Goal: Transaction & Acquisition: Subscribe to service/newsletter

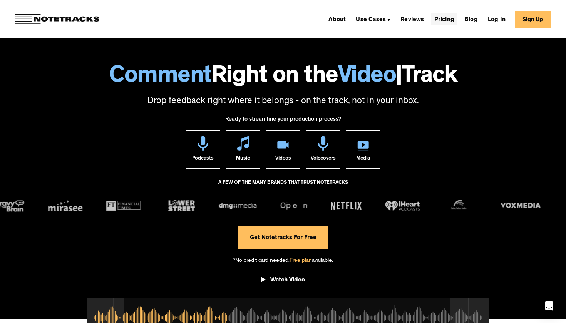
click at [451, 22] on link "Pricing" at bounding box center [444, 19] width 26 height 12
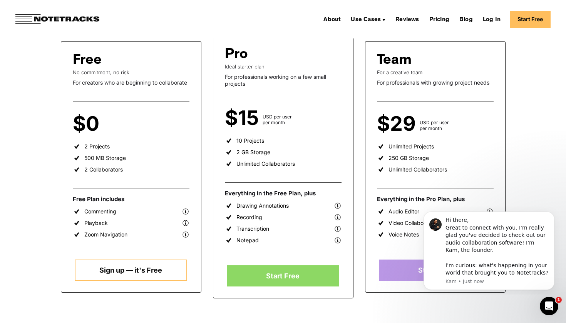
click at [141, 270] on link "Sign up — it's Free" at bounding box center [131, 270] width 112 height 21
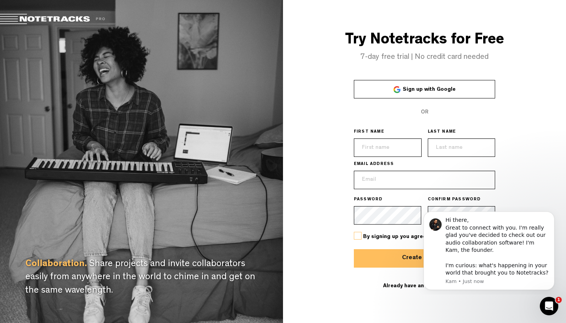
click at [412, 92] on span "Sign up with Google" at bounding box center [428, 89] width 53 height 5
type input "Basheer"
type input "Ahamed"
type input "basheerofficial07@gmail.com"
click at [429, 209] on html "Hi there, Great to connect with you. I'm really glad you've decided to check ou…" at bounding box center [489, 251] width 154 height 88
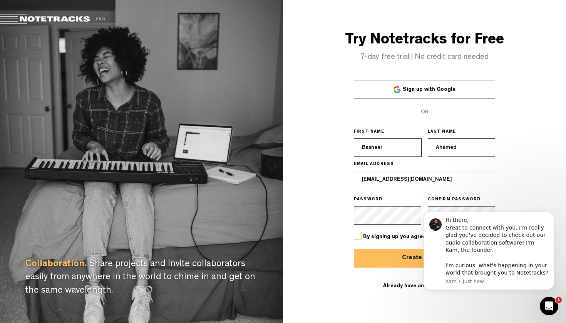
click at [437, 211] on body "Hi there, Great to connect with you. I'm really glad you've decided to check ou…" at bounding box center [489, 251] width 148 height 82
click at [550, 216] on icon "Dismiss notification" at bounding box center [552, 214] width 4 height 4
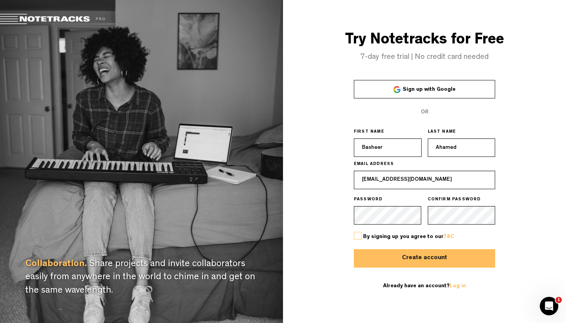
click at [414, 237] on span "By signing up you agree to our T&C" at bounding box center [408, 236] width 91 height 5
click at [357, 237] on label at bounding box center [358, 236] width 8 height 8
click at [0, 0] on input "checkbox" at bounding box center [0, 0] width 0 height 0
click at [400, 260] on button "Create account" at bounding box center [425, 258] width 142 height 18
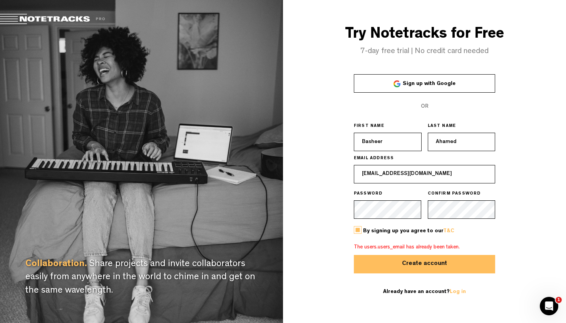
click at [400, 260] on button "Create account" at bounding box center [425, 264] width 142 height 18
click at [429, 86] on span "Sign up with Google" at bounding box center [428, 83] width 53 height 5
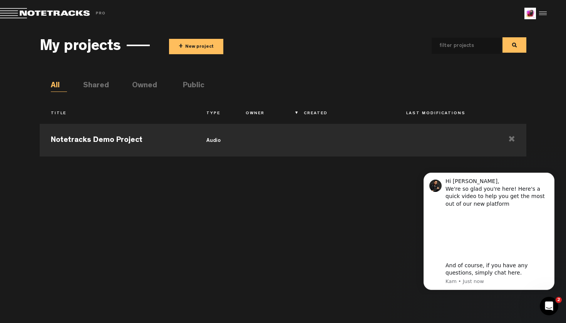
click at [183, 47] on span "+" at bounding box center [181, 46] width 4 height 9
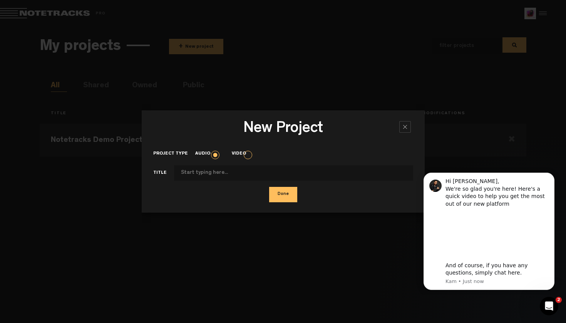
click at [404, 129] on div at bounding box center [405, 127] width 12 height 12
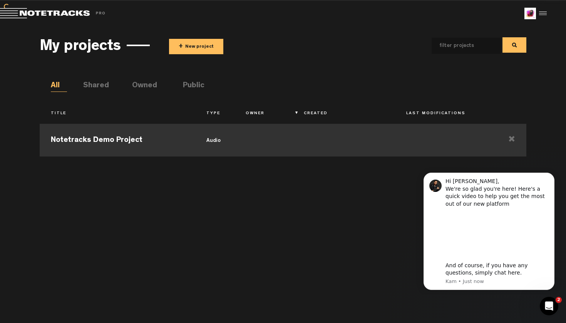
click at [224, 139] on td "audio" at bounding box center [214, 139] width 39 height 35
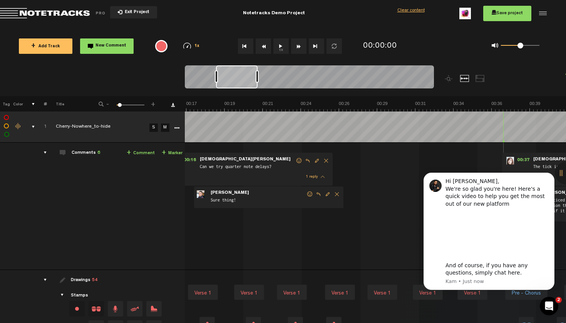
scroll to position [0, 361]
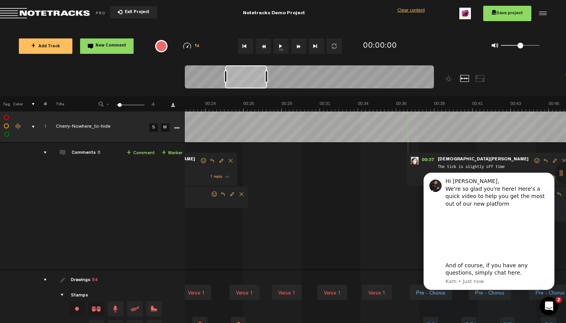
drag, startPoint x: 216, startPoint y: 75, endPoint x: 255, endPoint y: 80, distance: 39.6
click at [255, 80] on div at bounding box center [246, 76] width 42 height 23
click at [426, 156] on div "00:37 - • Kristen Hall: "The tick is slightly off time" Kristen Hall The tick i…" at bounding box center [488, 169] width 164 height 33
click at [428, 159] on span "00:37" at bounding box center [427, 161] width 18 height 8
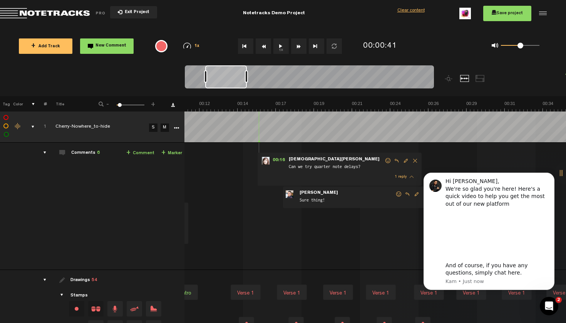
scroll to position [0, 176]
click at [273, 158] on span "00:16" at bounding box center [278, 161] width 18 height 8
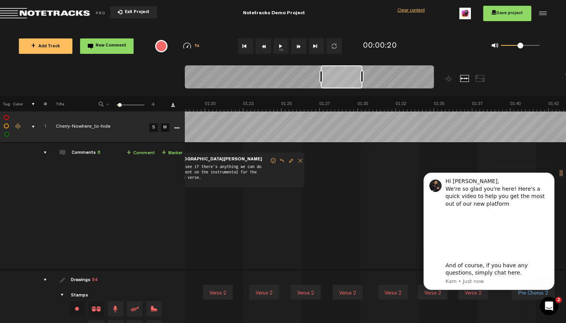
scroll to position [0, 0]
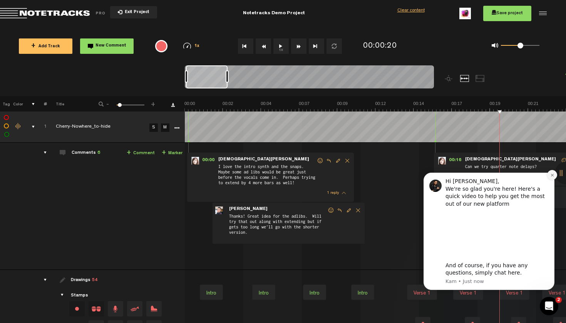
click at [550, 177] on icon "Dismiss notification" at bounding box center [552, 175] width 4 height 4
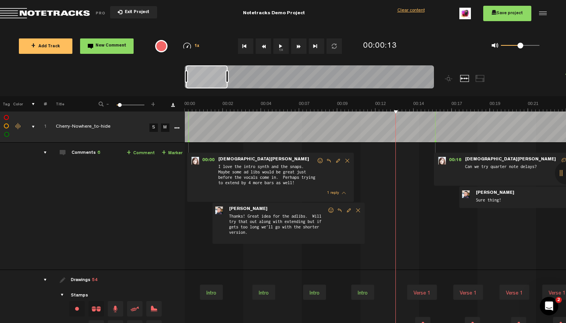
click at [110, 52] on button "New Comment" at bounding box center [106, 45] width 53 height 15
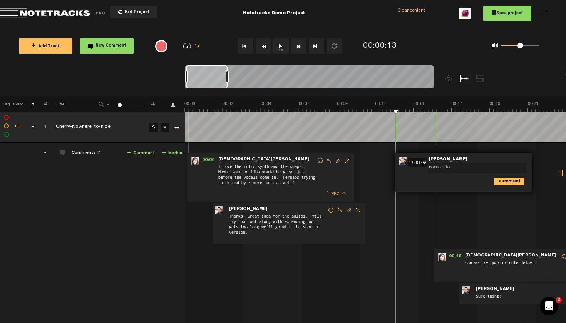
type textarea "correction"
click at [416, 161] on span "00:13" at bounding box center [415, 161] width 18 height 8
click at [400, 160] on img at bounding box center [403, 161] width 8 height 8
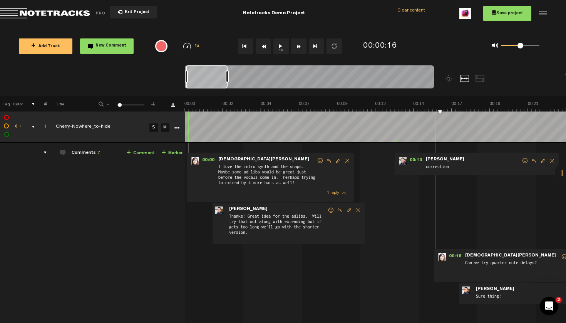
click at [462, 159] on form "correction" at bounding box center [473, 164] width 96 height 15
click at [414, 158] on span "00:13" at bounding box center [415, 161] width 18 height 8
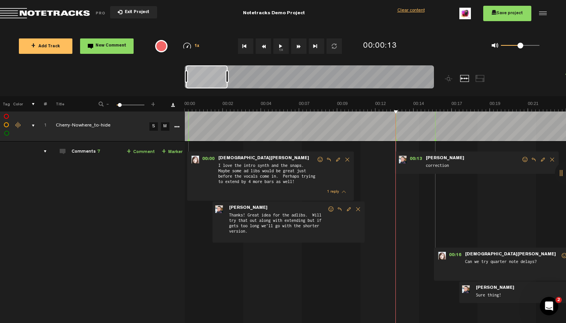
click at [407, 10] on div "Clear content" at bounding box center [410, 11] width 27 height 7
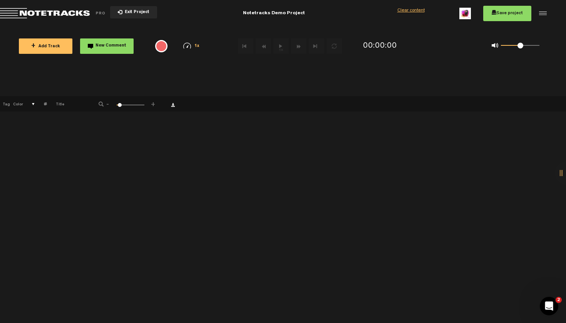
click at [53, 14] on span "Return to Project List" at bounding box center [54, 13] width 108 height 11
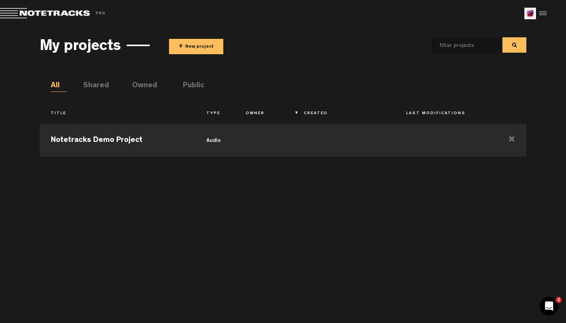
click at [260, 111] on th "Owner" at bounding box center [263, 113] width 58 height 13
click at [191, 86] on li "Public" at bounding box center [191, 86] width 16 height 12
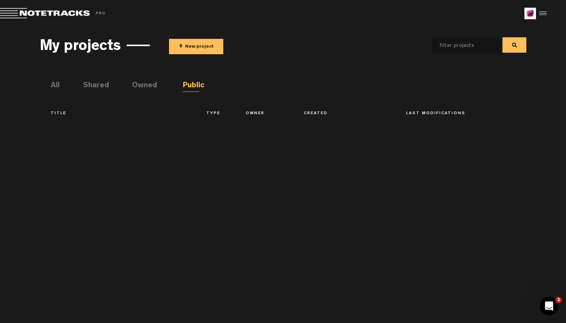
click at [114, 85] on ul "All Shared Owned Public" at bounding box center [288, 86] width 475 height 12
click at [99, 85] on li "Shared" at bounding box center [91, 86] width 16 height 12
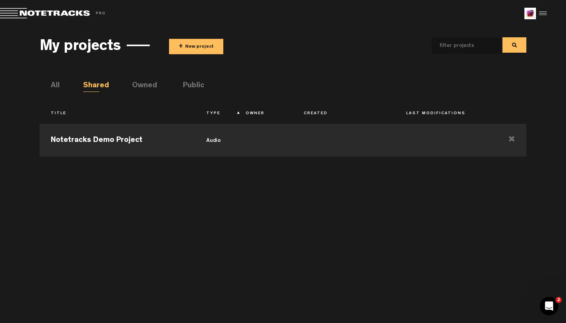
click at [56, 89] on li "All" at bounding box center [59, 86] width 16 height 12
click at [184, 43] on button "+ New project" at bounding box center [196, 46] width 54 height 15
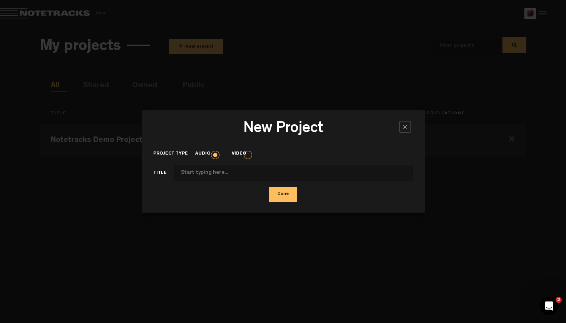
click at [213, 154] on label "Audio" at bounding box center [206, 154] width 23 height 7
click at [0, 0] on input "Audio" at bounding box center [0, 0] width 0 height 0
click at [212, 157] on label "Audio" at bounding box center [206, 154] width 23 height 7
click at [0, 0] on input "Audio" at bounding box center [0, 0] width 0 height 0
click at [405, 125] on div at bounding box center [405, 127] width 12 height 12
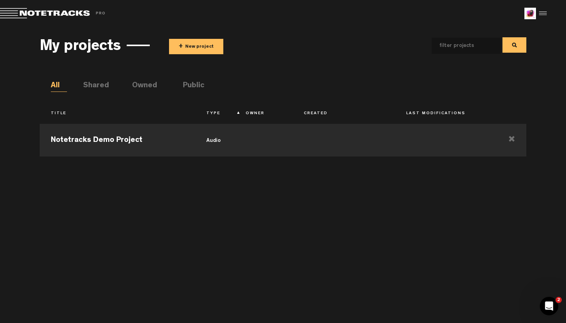
click at [102, 12] on span "Return to Project List" at bounding box center [54, 13] width 108 height 11
click at [537, 12] on div at bounding box center [542, 14] width 12 height 12
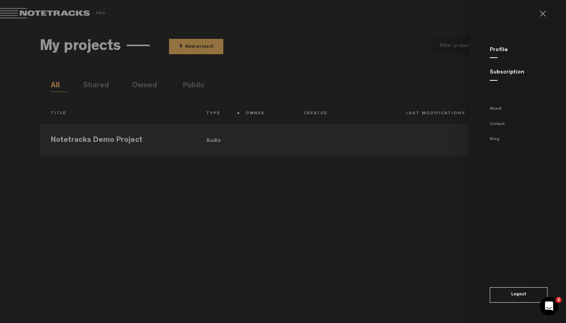
click at [499, 75] on div "Subscription" at bounding box center [527, 72] width 76 height 8
click at [502, 72] on link "Subscription" at bounding box center [506, 73] width 35 height 6
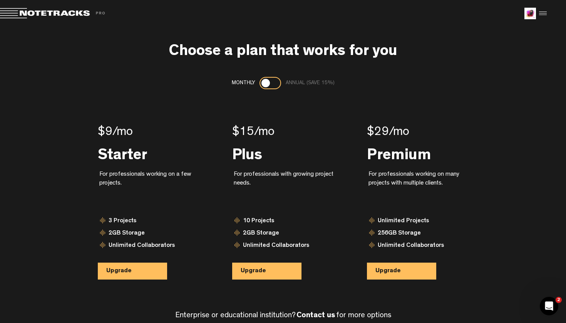
click at [265, 79] on div at bounding box center [265, 83] width 8 height 8
